Goal: Navigation & Orientation: Understand site structure

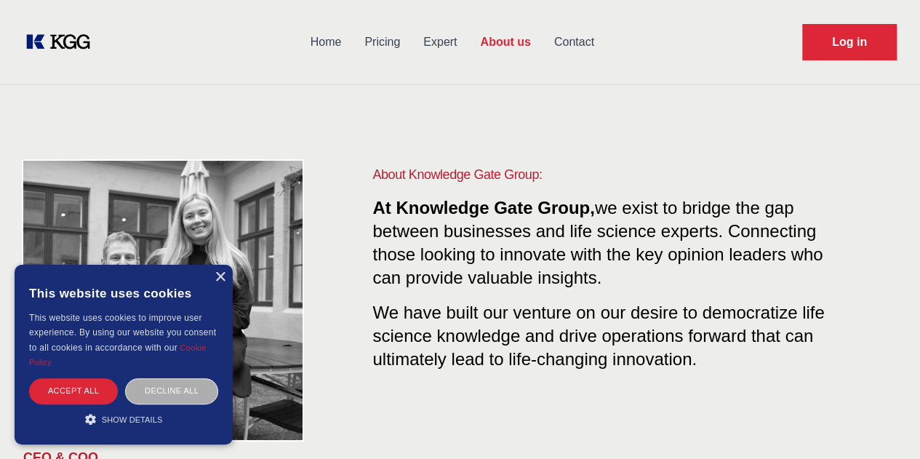
click at [191, 386] on div "Decline all" at bounding box center [171, 390] width 93 height 25
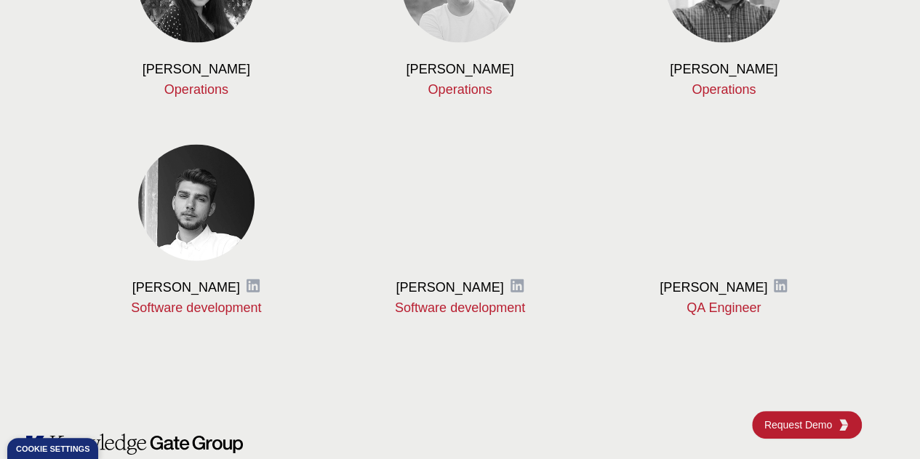
scroll to position [1467, 0]
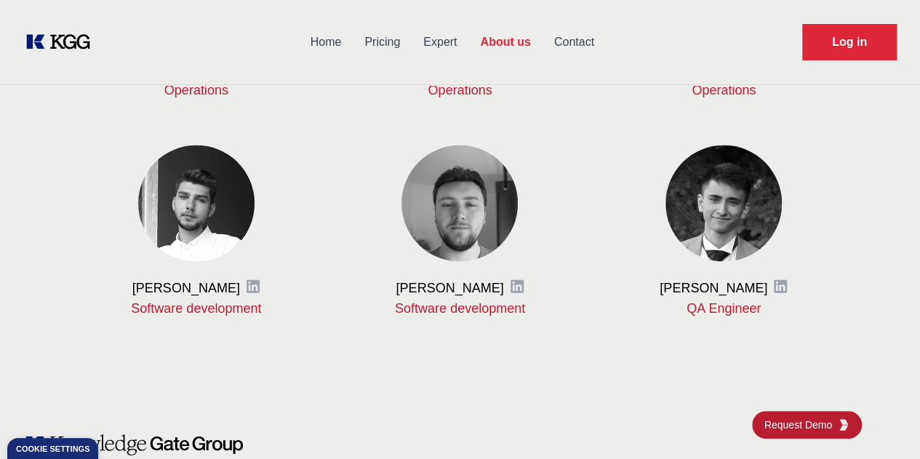
click at [193, 99] on p "Operations" at bounding box center [196, 89] width 217 height 17
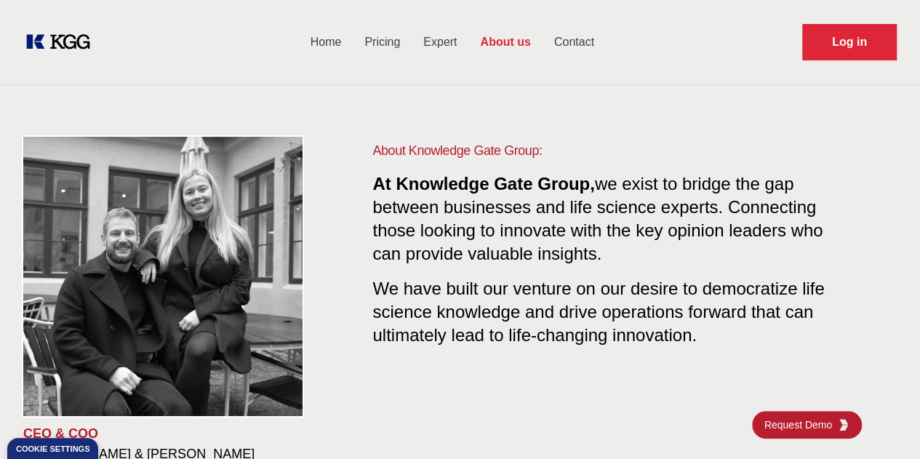
scroll to position [0, 0]
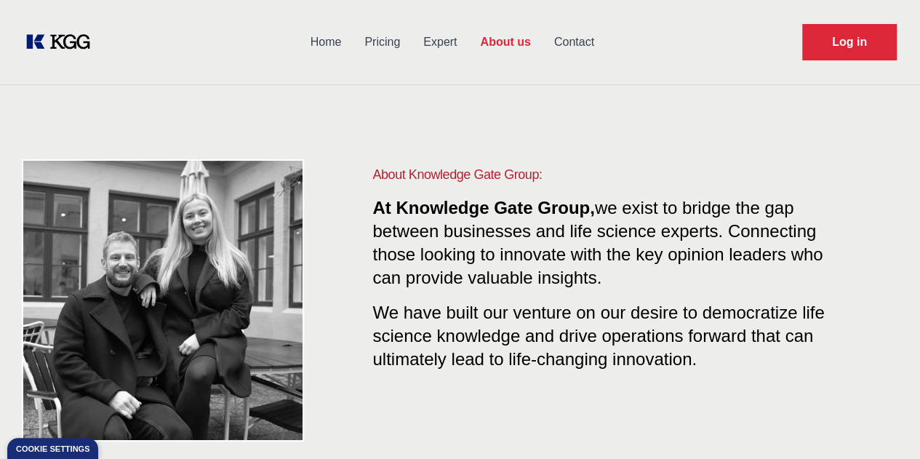
click at [412, 36] on link "Pricing" at bounding box center [382, 42] width 59 height 38
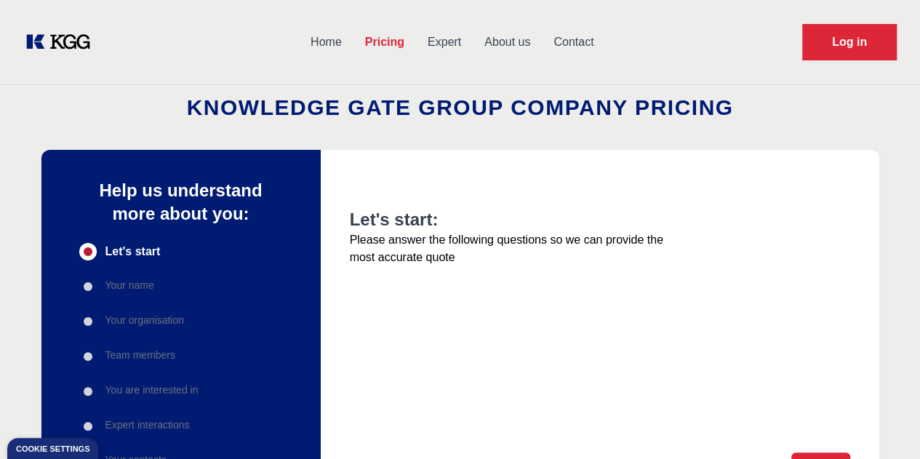
click at [354, 42] on link "Home" at bounding box center [326, 42] width 55 height 38
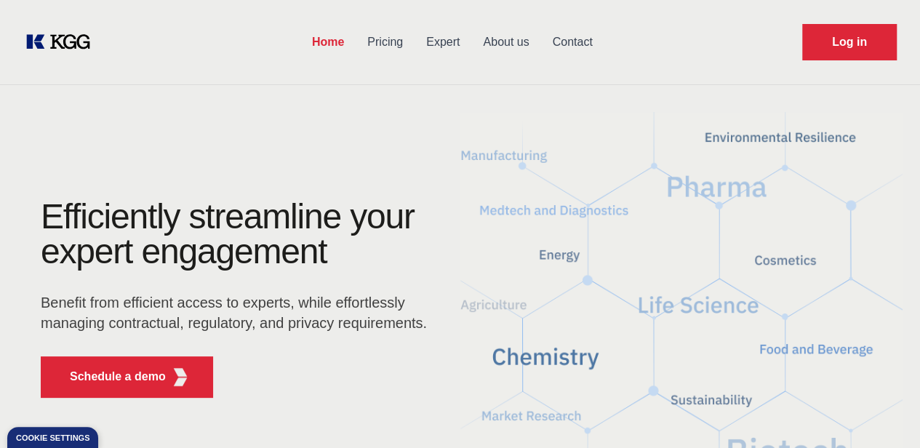
click at [540, 43] on link "About us" at bounding box center [505, 42] width 69 height 38
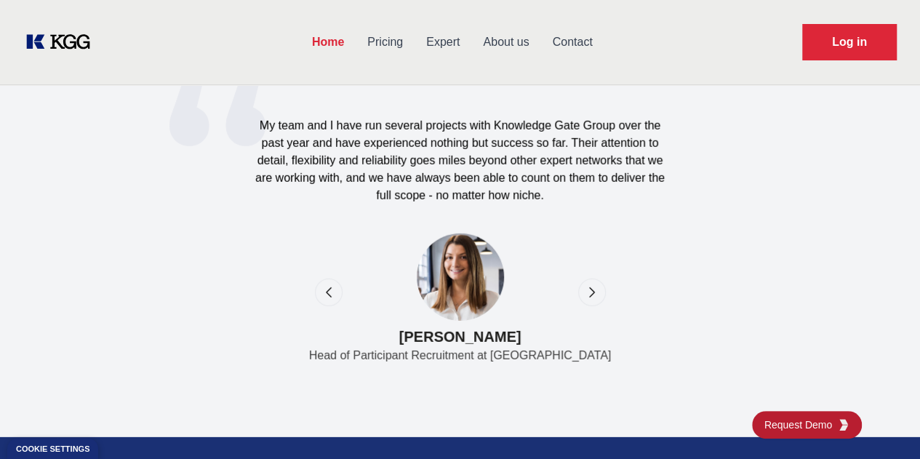
scroll to position [4754, 0]
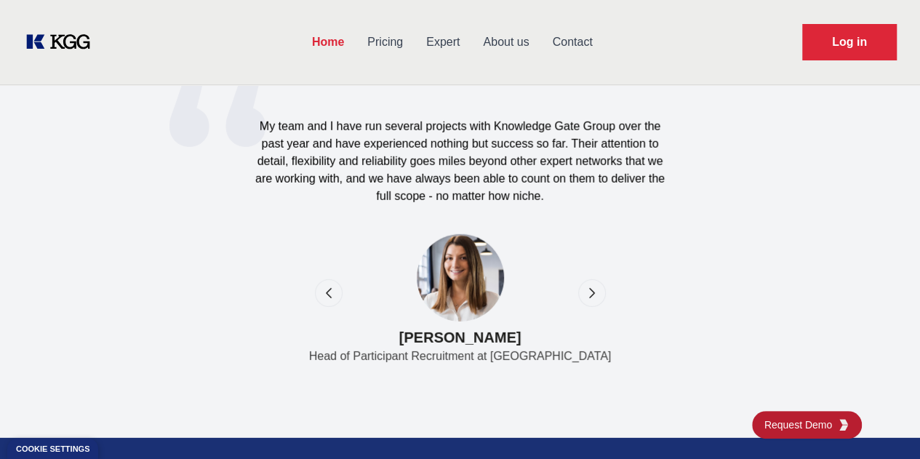
click at [586, 287] on icon "next" at bounding box center [592, 293] width 15 height 15
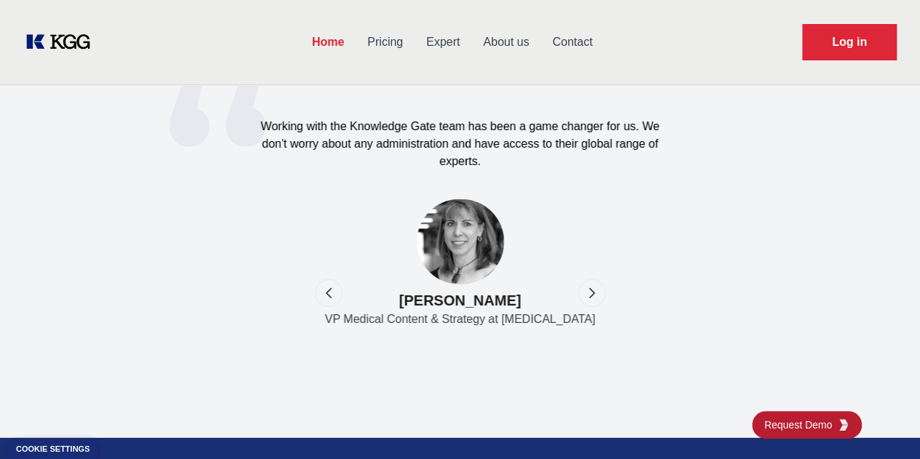
click at [333, 289] on icon "previous" at bounding box center [328, 293] width 15 height 15
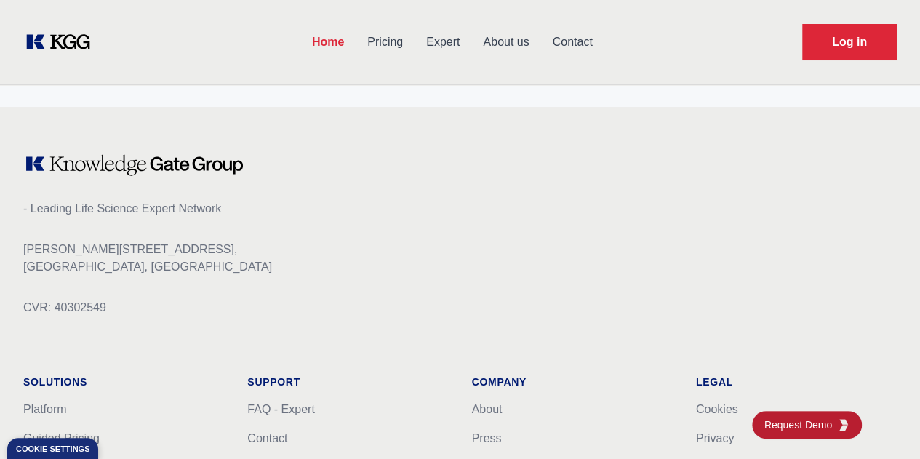
scroll to position [5956, 0]
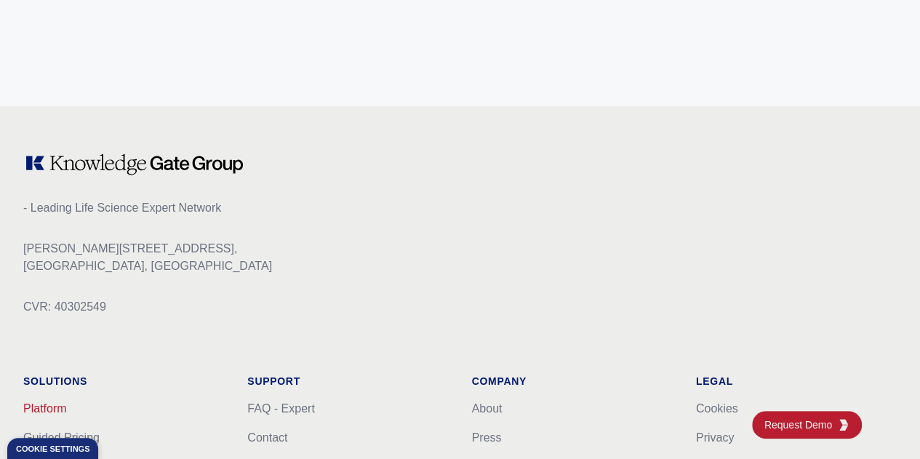
click at [67, 402] on link "Platform" at bounding box center [45, 408] width 44 height 12
click at [67, 447] on link "We offer" at bounding box center [45, 466] width 44 height 12
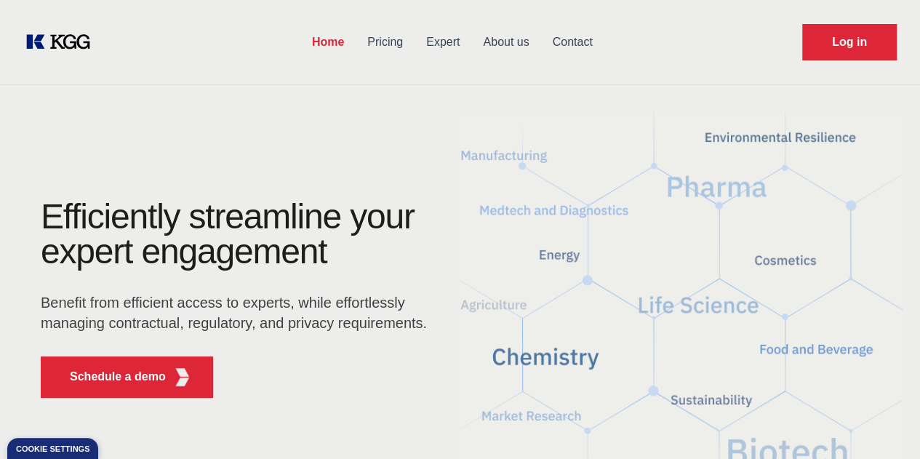
click at [0, 0] on icon "KOL Knowledge Platform: Talk to Key External Experts (KEE)" at bounding box center [0, 0] width 0 height 0
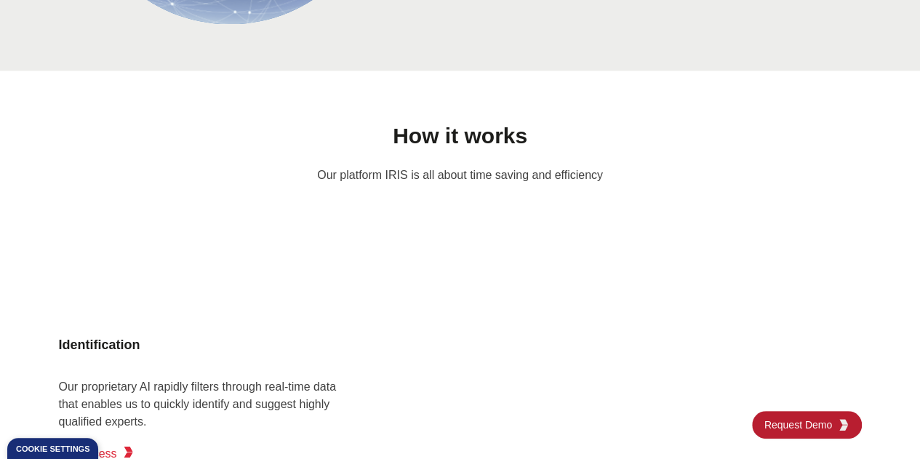
scroll to position [1078, 0]
